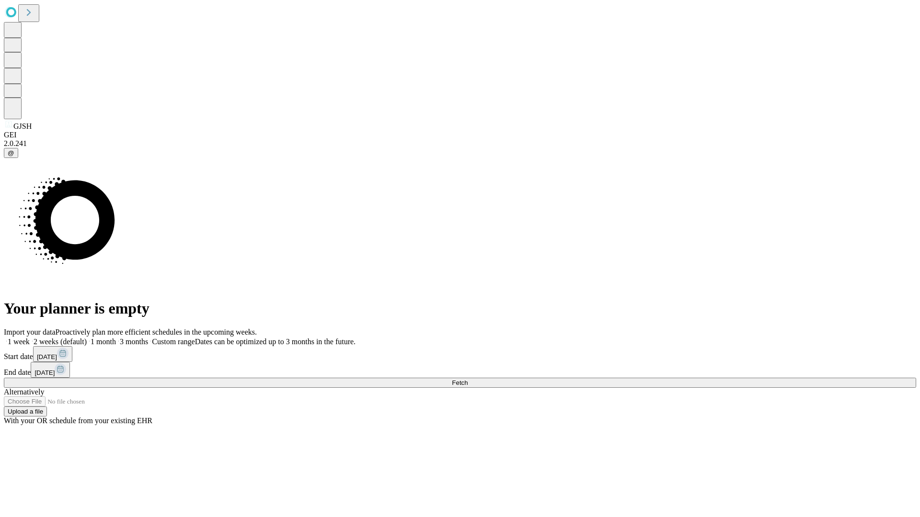
click at [468, 379] on span "Fetch" at bounding box center [460, 382] width 16 height 7
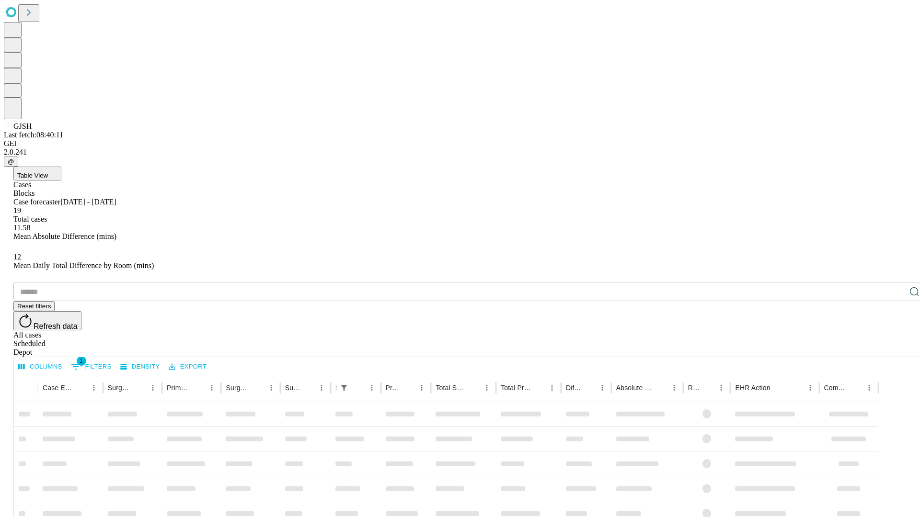
click at [48, 172] on span "Table View" at bounding box center [32, 175] width 31 height 7
